Goal: Task Accomplishment & Management: Manage account settings

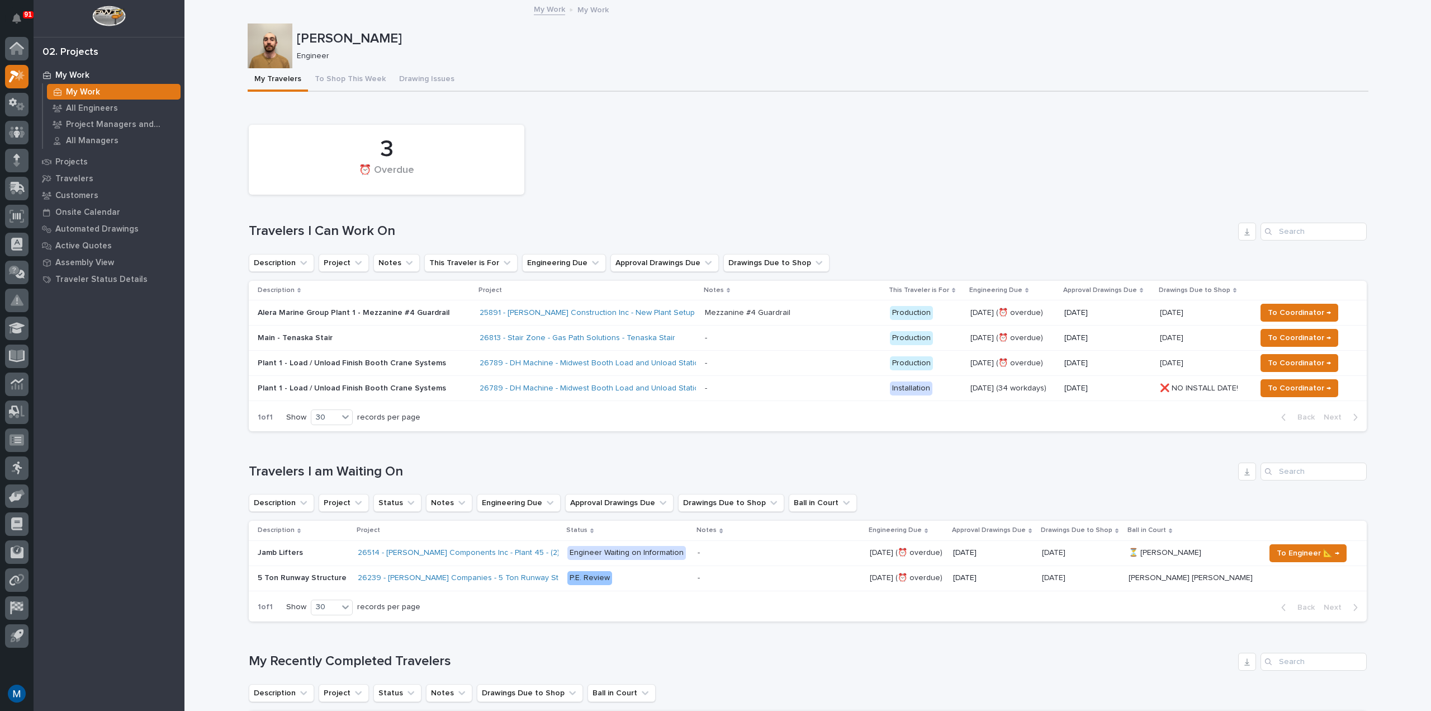
click at [610, 129] on div "3 ⏰ Overdue" at bounding box center [807, 159] width 1129 height 81
click at [844, 132] on div "3 ⏰ Overdue" at bounding box center [807, 159] width 1129 height 81
click at [800, 142] on div "3 ⏰ Overdue" at bounding box center [807, 159] width 1129 height 81
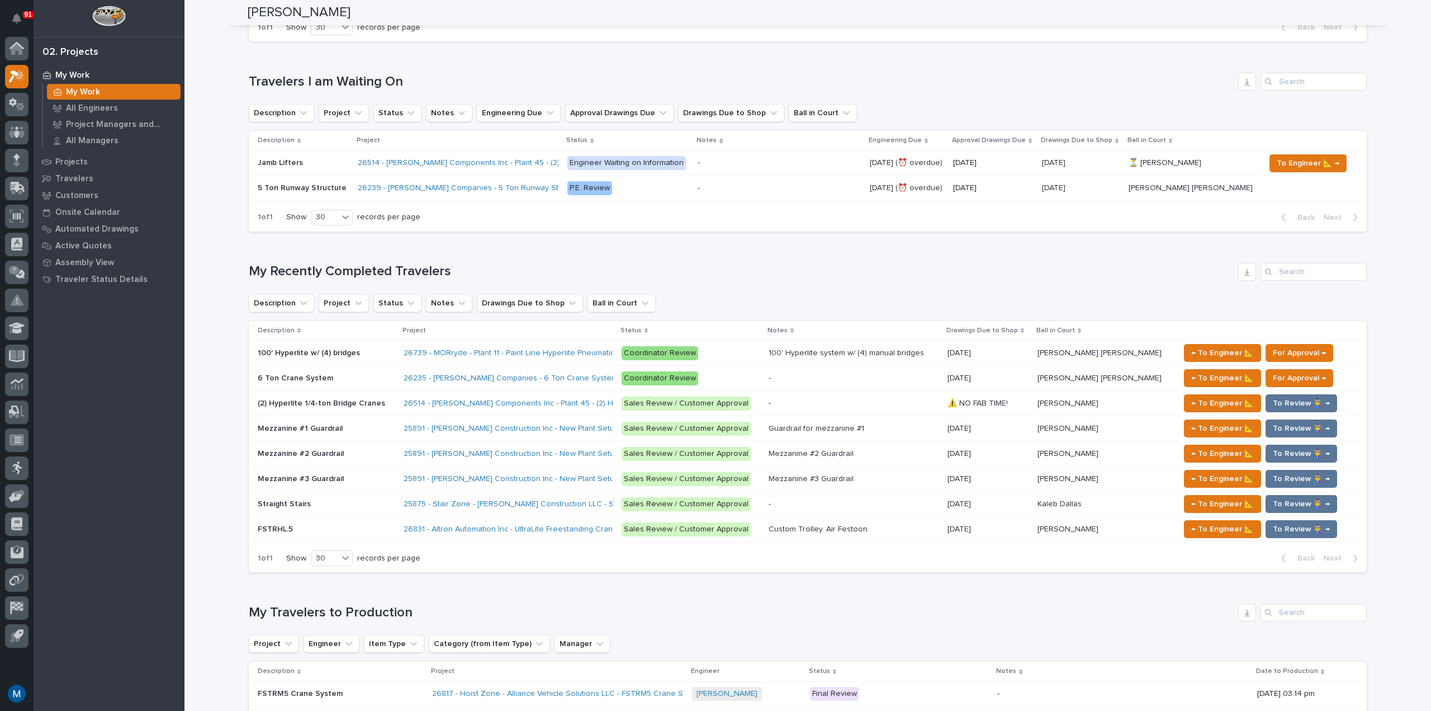
scroll to position [391, 0]
click at [760, 373] on p "Coordinator Review" at bounding box center [691, 377] width 138 height 14
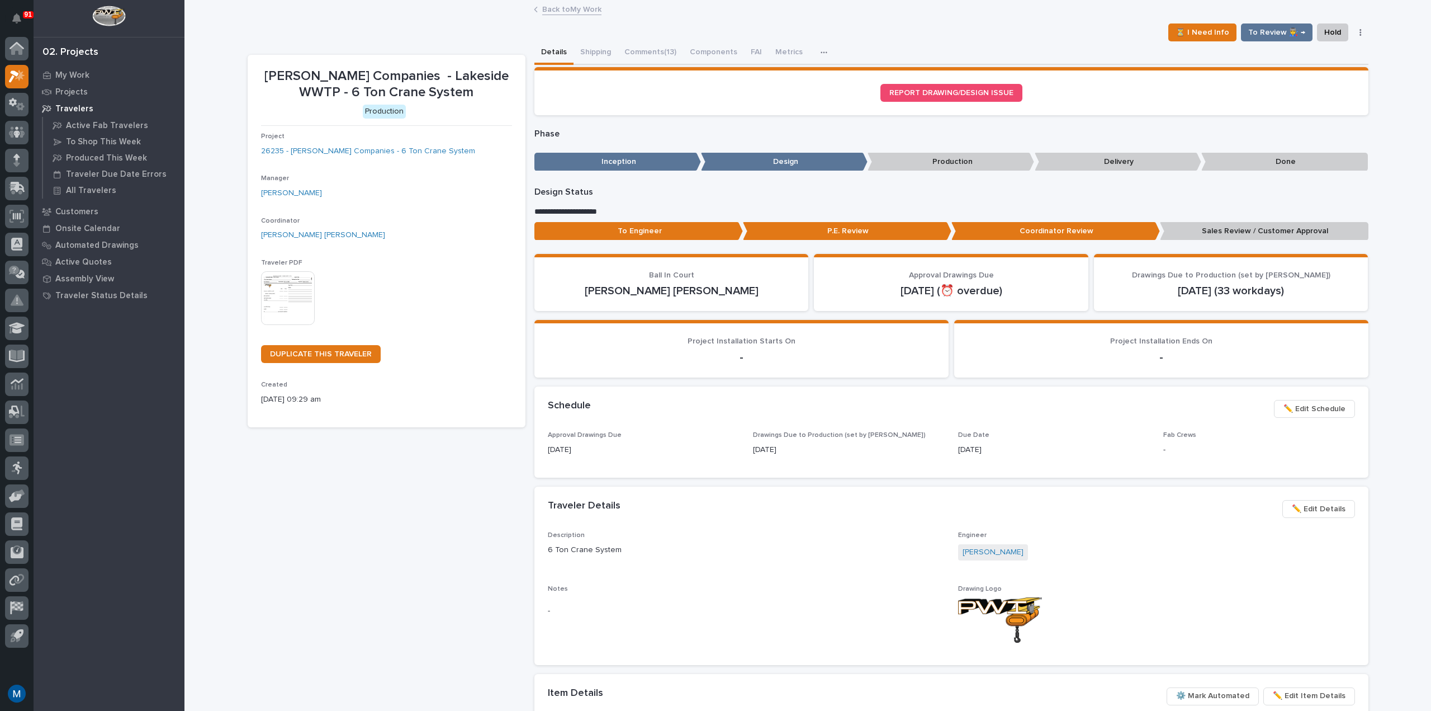
click at [636, 224] on p "To Engineer" at bounding box center [638, 231] width 209 height 18
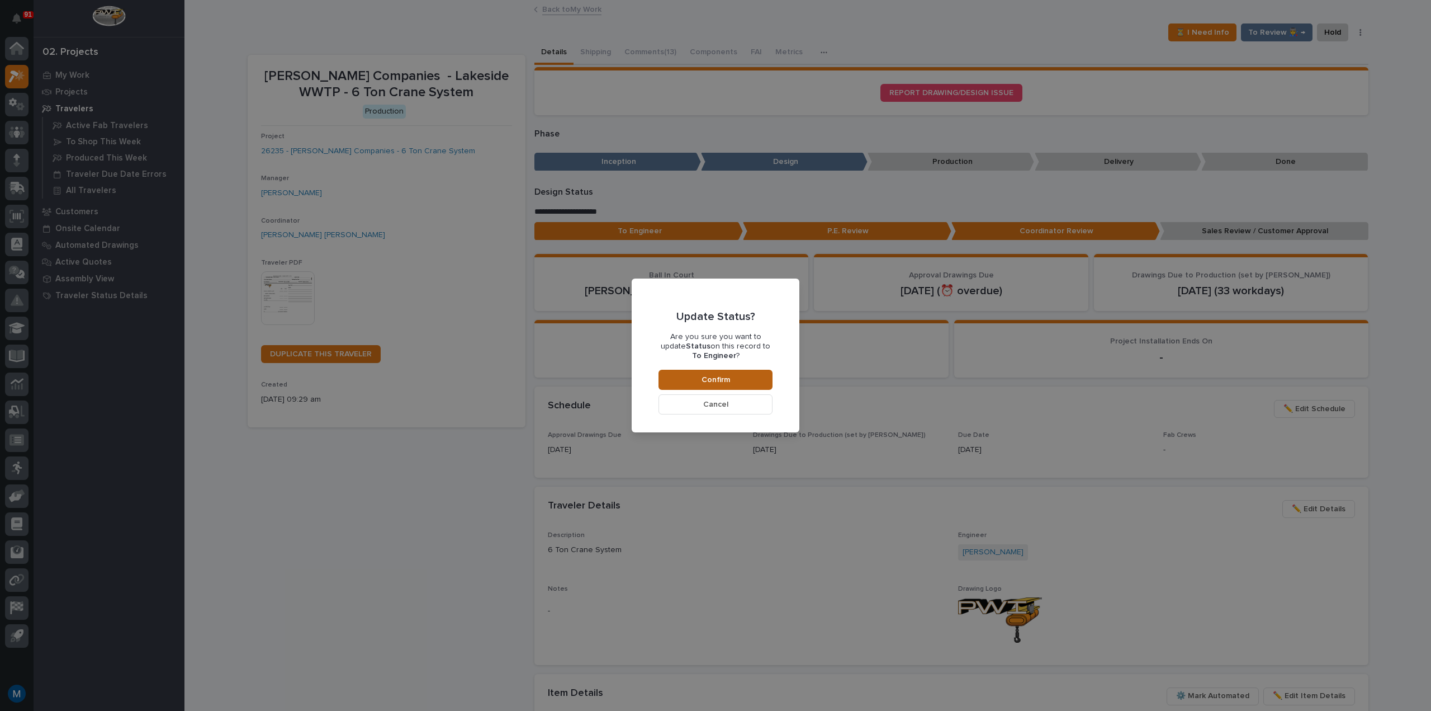
click at [719, 381] on span "Confirm" at bounding box center [716, 380] width 29 height 10
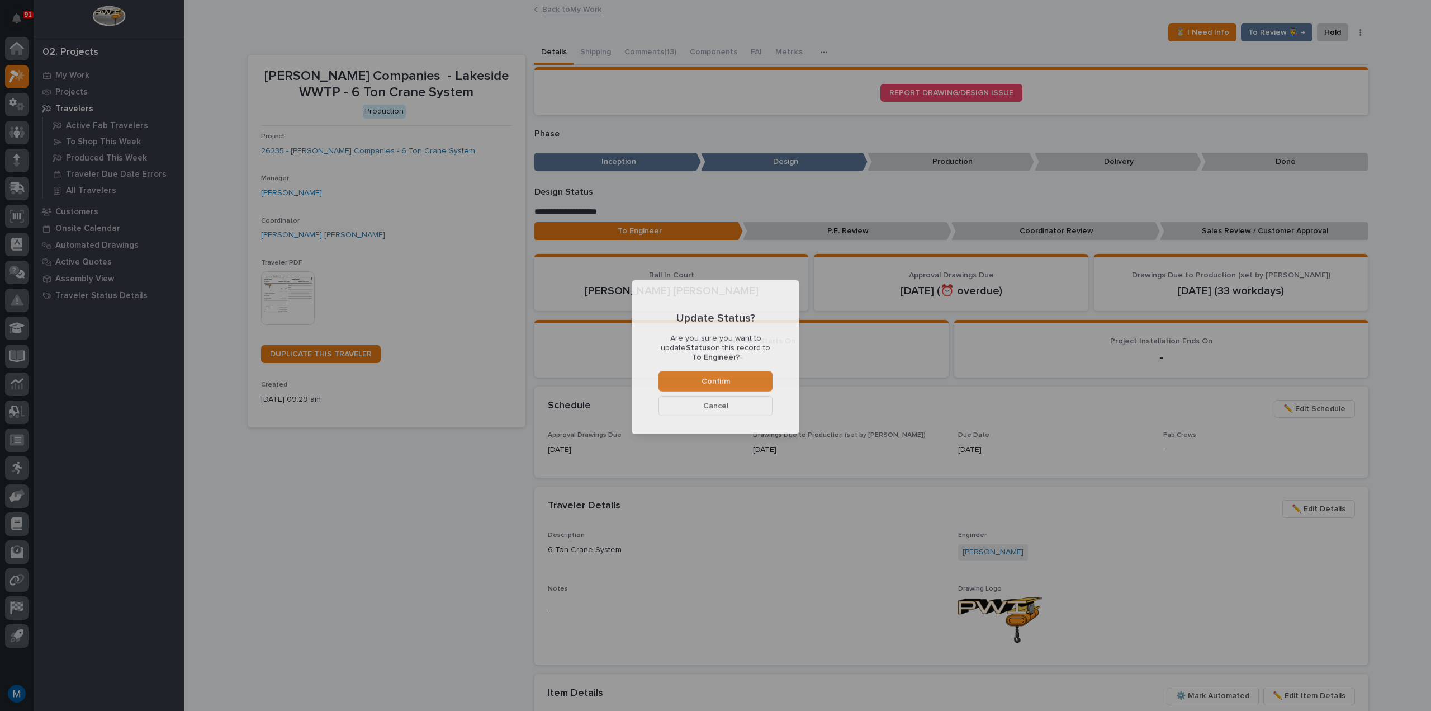
scroll to position [67, 0]
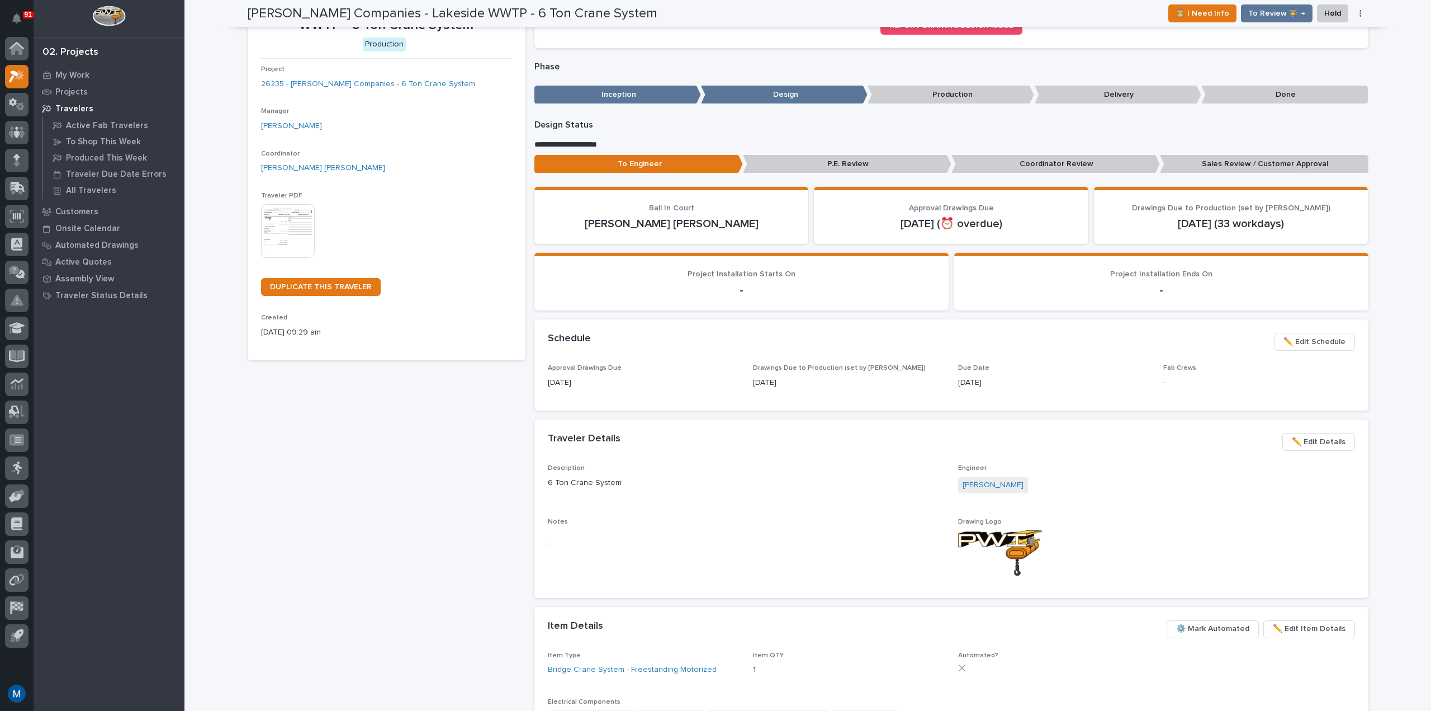
click at [976, 171] on p "Coordinator Review" at bounding box center [1055, 164] width 209 height 18
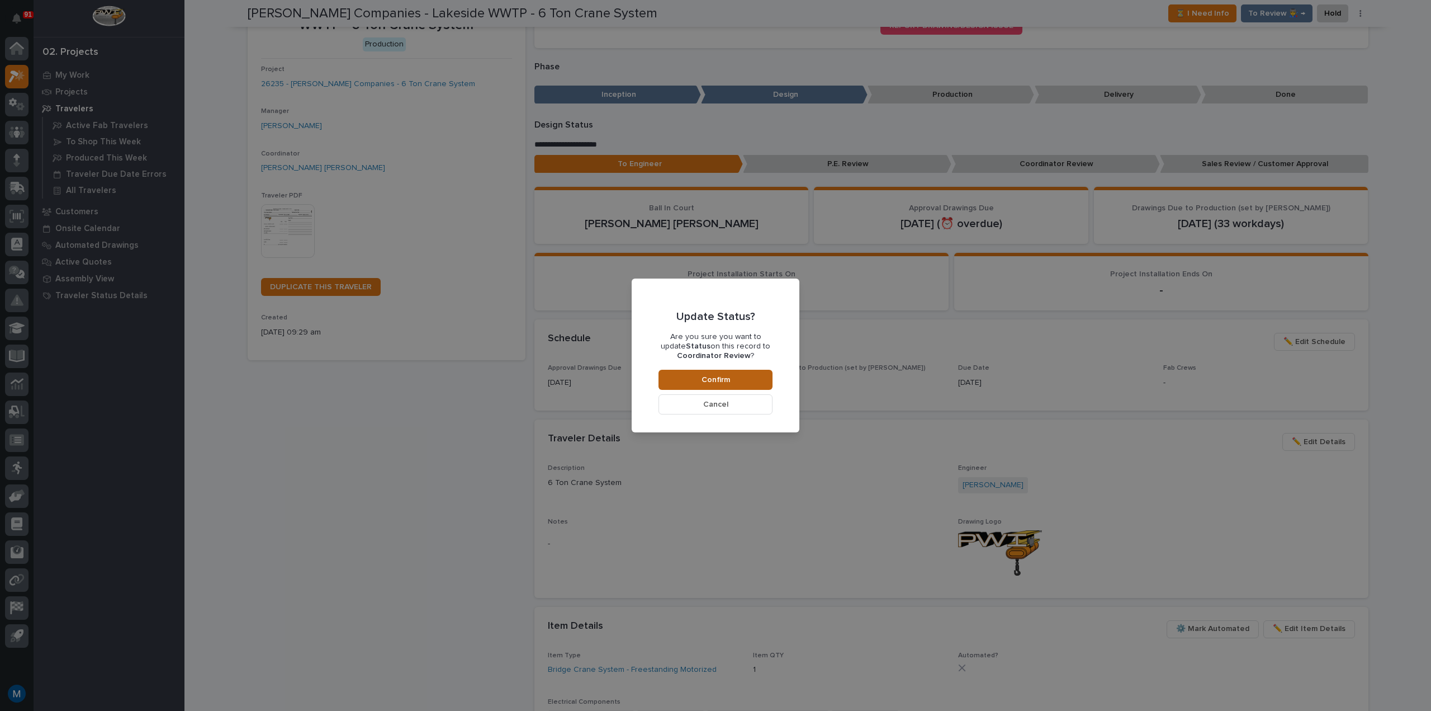
click at [746, 376] on button "Confirm" at bounding box center [716, 380] width 114 height 20
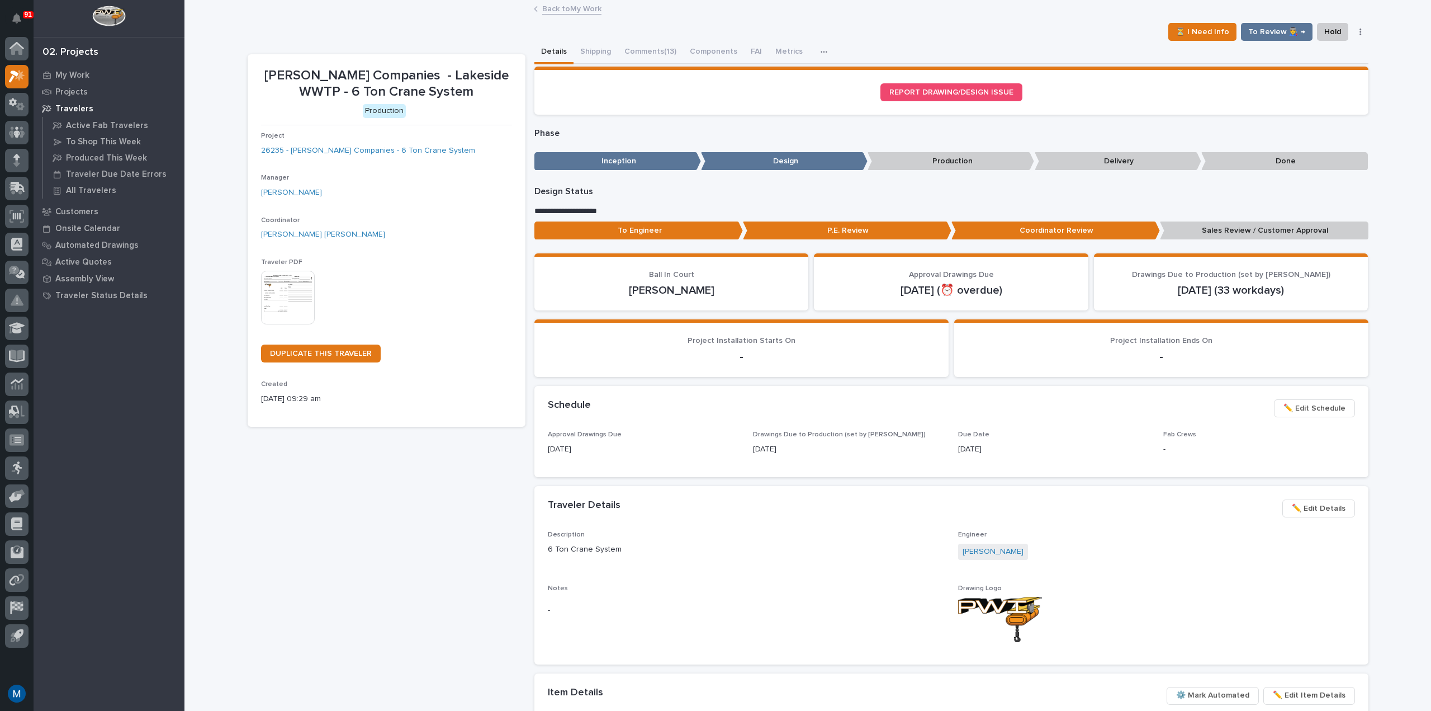
scroll to position [0, 0]
click at [652, 45] on button "Comments (13)" at bounding box center [650, 52] width 65 height 23
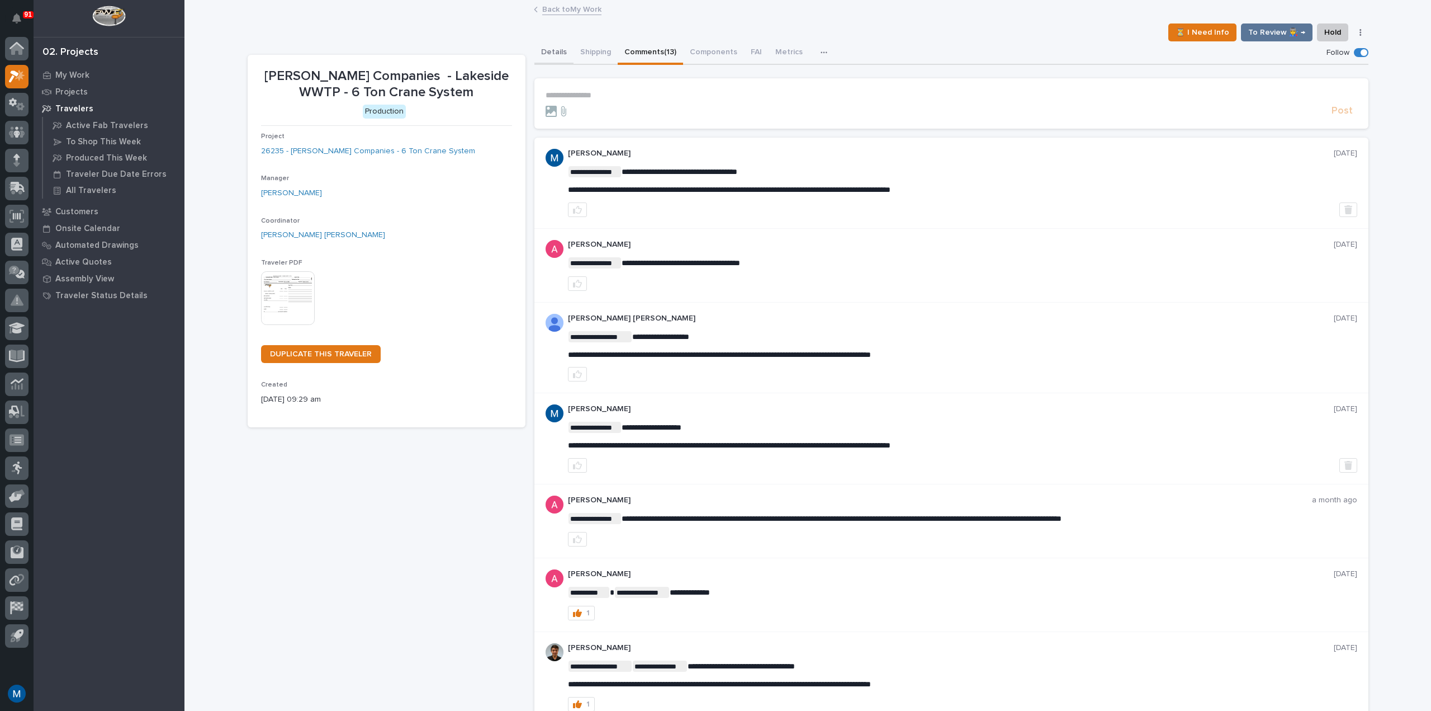
click at [550, 53] on button "Details" at bounding box center [553, 52] width 39 height 23
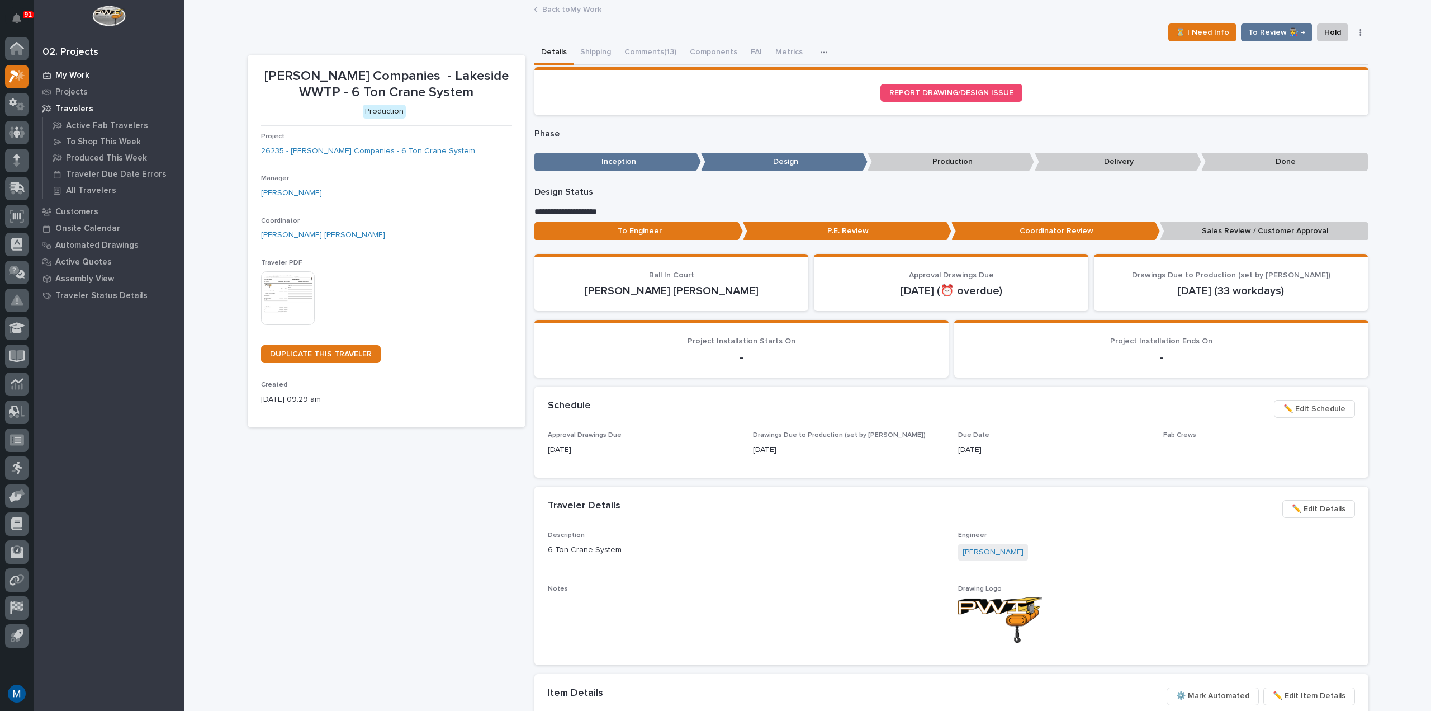
click at [59, 74] on p "My Work" at bounding box center [72, 75] width 34 height 10
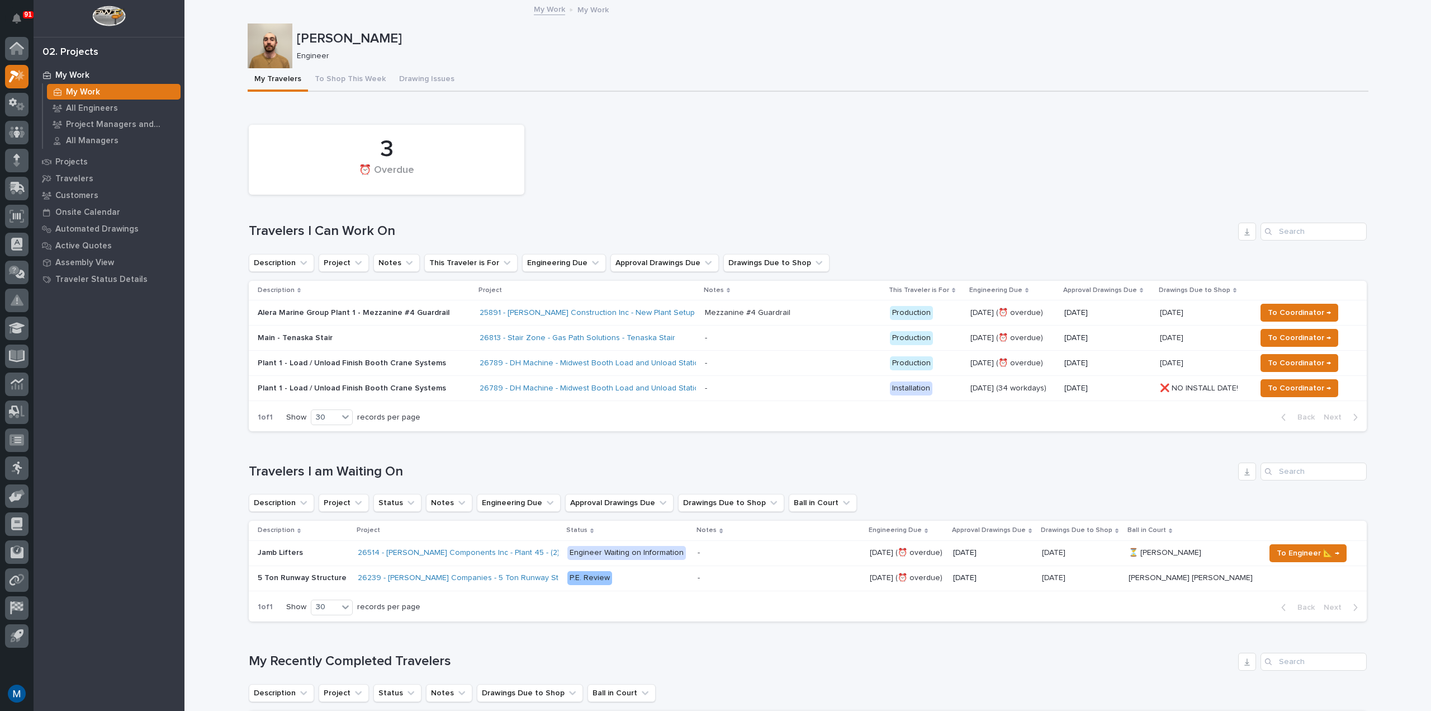
click at [391, 339] on p "Main - Tenaska Stair" at bounding box center [356, 338] width 196 height 10
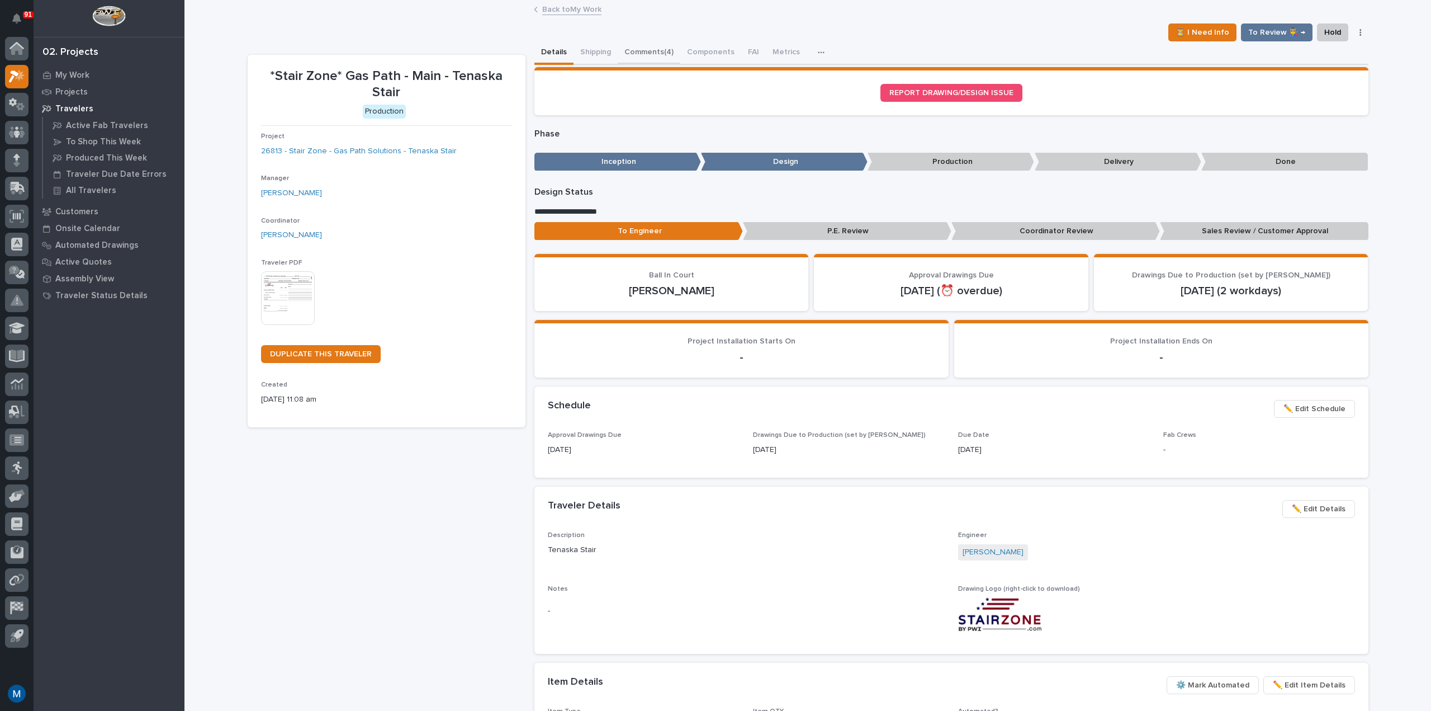
click at [621, 59] on button "Comments (4)" at bounding box center [649, 52] width 63 height 23
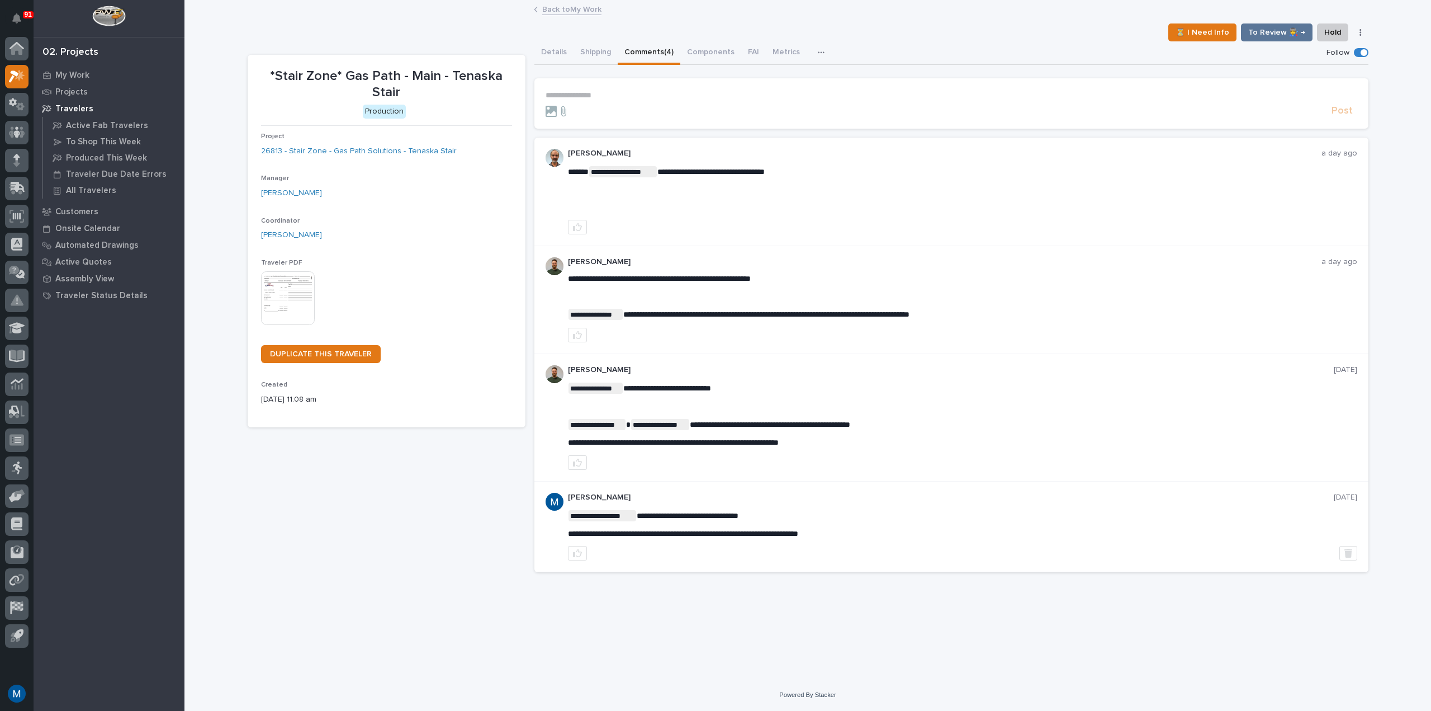
drag, startPoint x: 821, startPoint y: 313, endPoint x: 941, endPoint y: 315, distance: 120.8
drag, startPoint x: 963, startPoint y: 315, endPoint x: 987, endPoint y: 316, distance: 24.1
click at [987, 316] on p "**********" at bounding box center [962, 314] width 789 height 11
drag, startPoint x: 983, startPoint y: 316, endPoint x: 944, endPoint y: 320, distance: 38.8
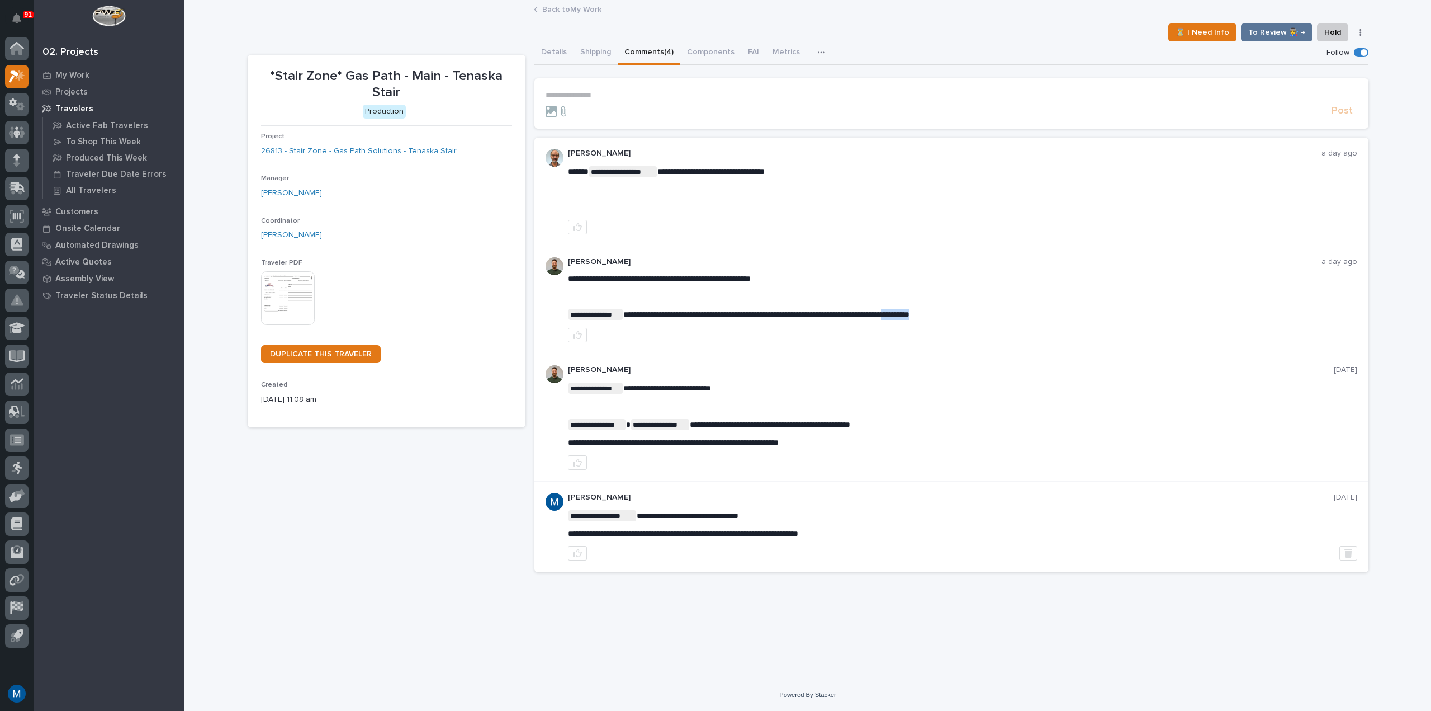
click at [944, 320] on p "**********" at bounding box center [962, 314] width 789 height 11
drag, startPoint x: 914, startPoint y: 317, endPoint x: 948, endPoint y: 319, distance: 34.1
click at [948, 319] on p "**********" at bounding box center [962, 314] width 789 height 11
click at [967, 319] on p "**********" at bounding box center [962, 314] width 789 height 11
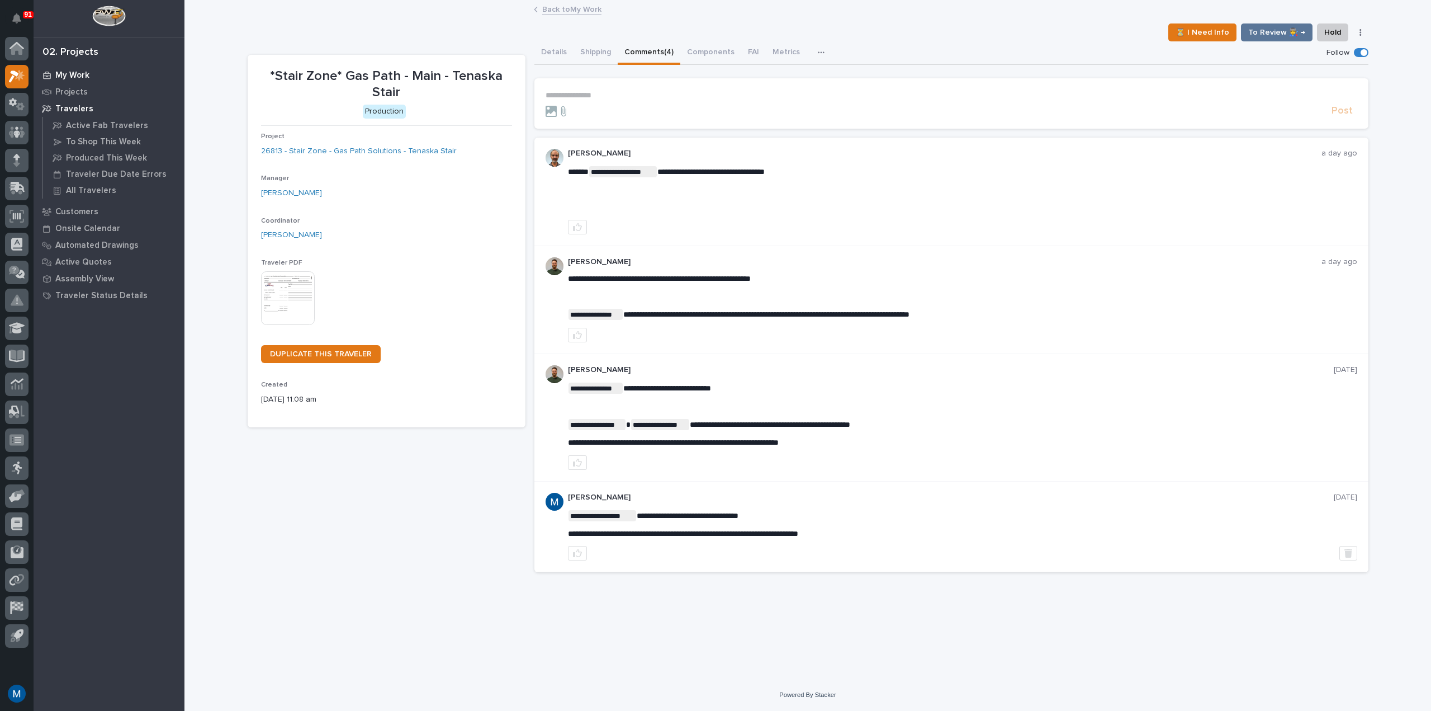
click at [89, 74] on div "My Work" at bounding box center [108, 75] width 145 height 16
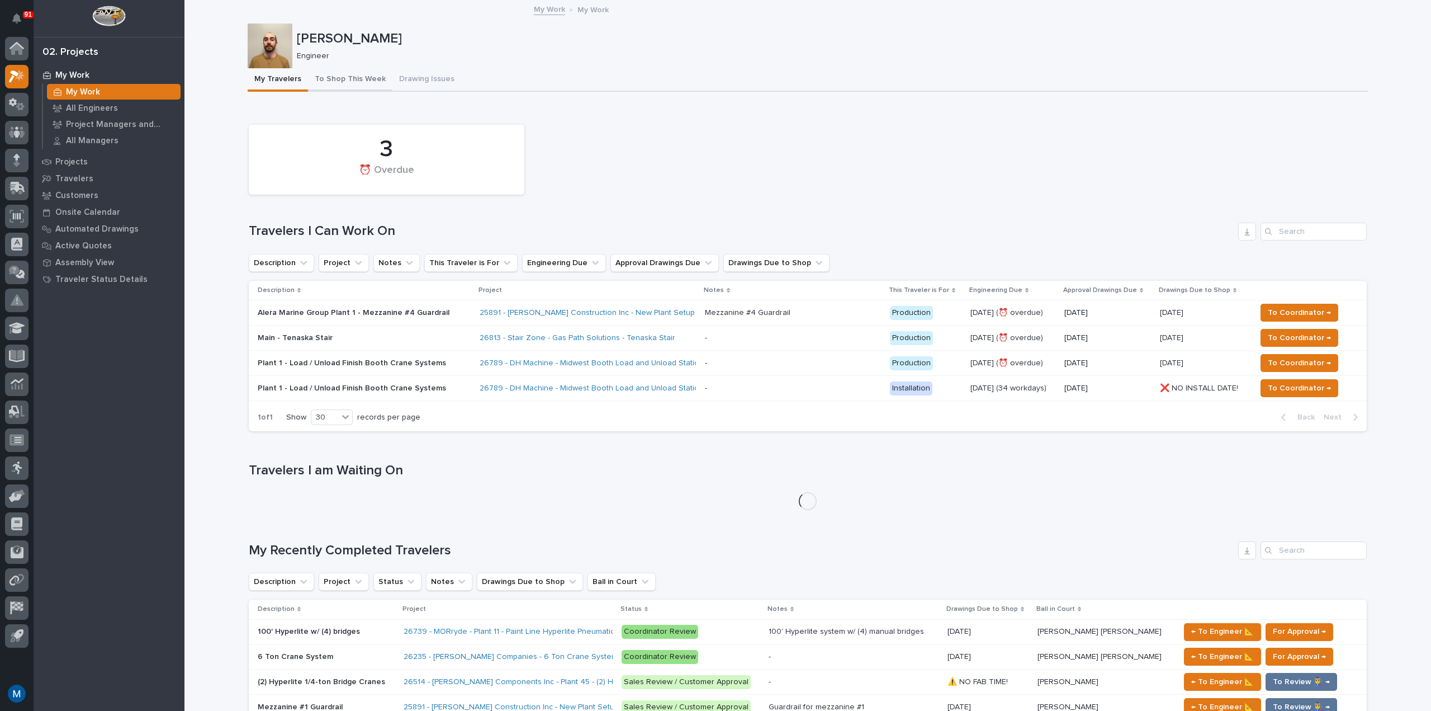
click at [333, 73] on button "To Shop This Week" at bounding box center [350, 79] width 84 height 23
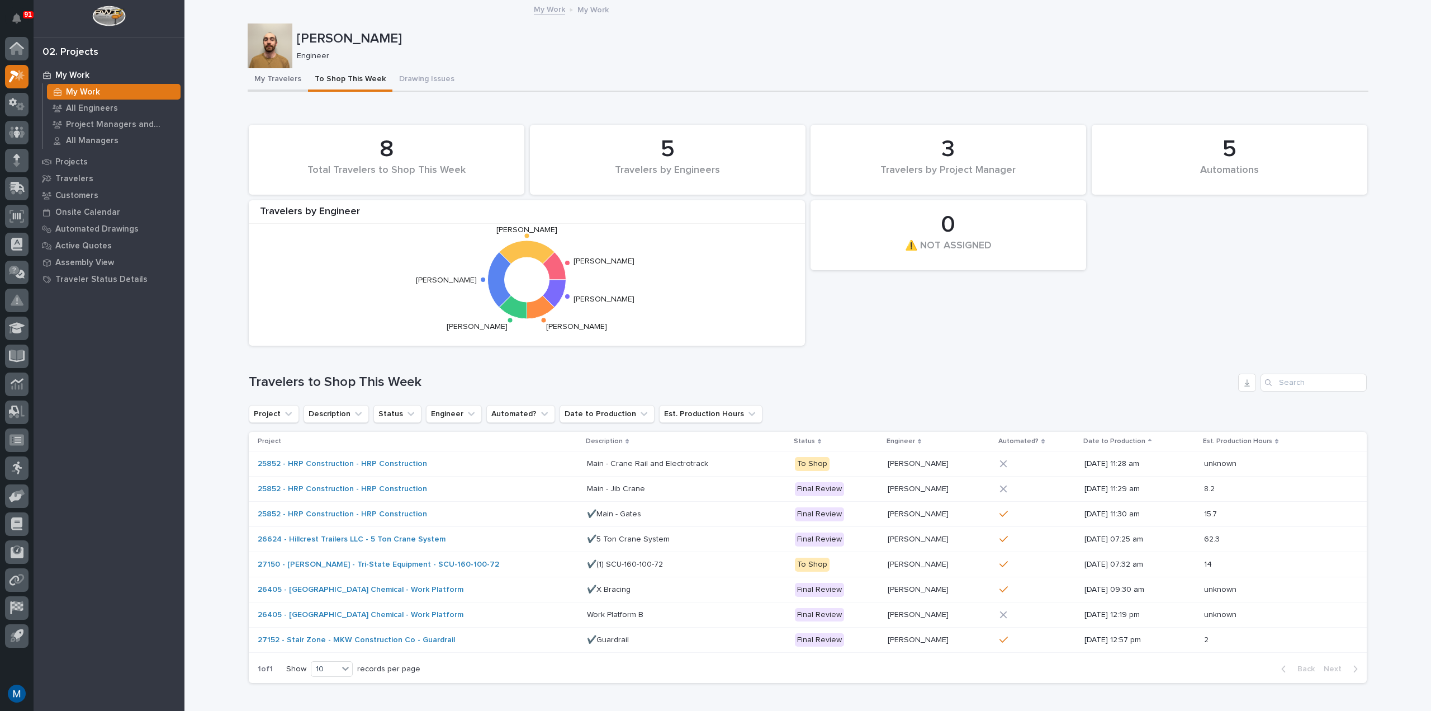
click at [261, 73] on button "My Travelers" at bounding box center [278, 79] width 60 height 23
